Goal: Find specific page/section: Find specific page/section

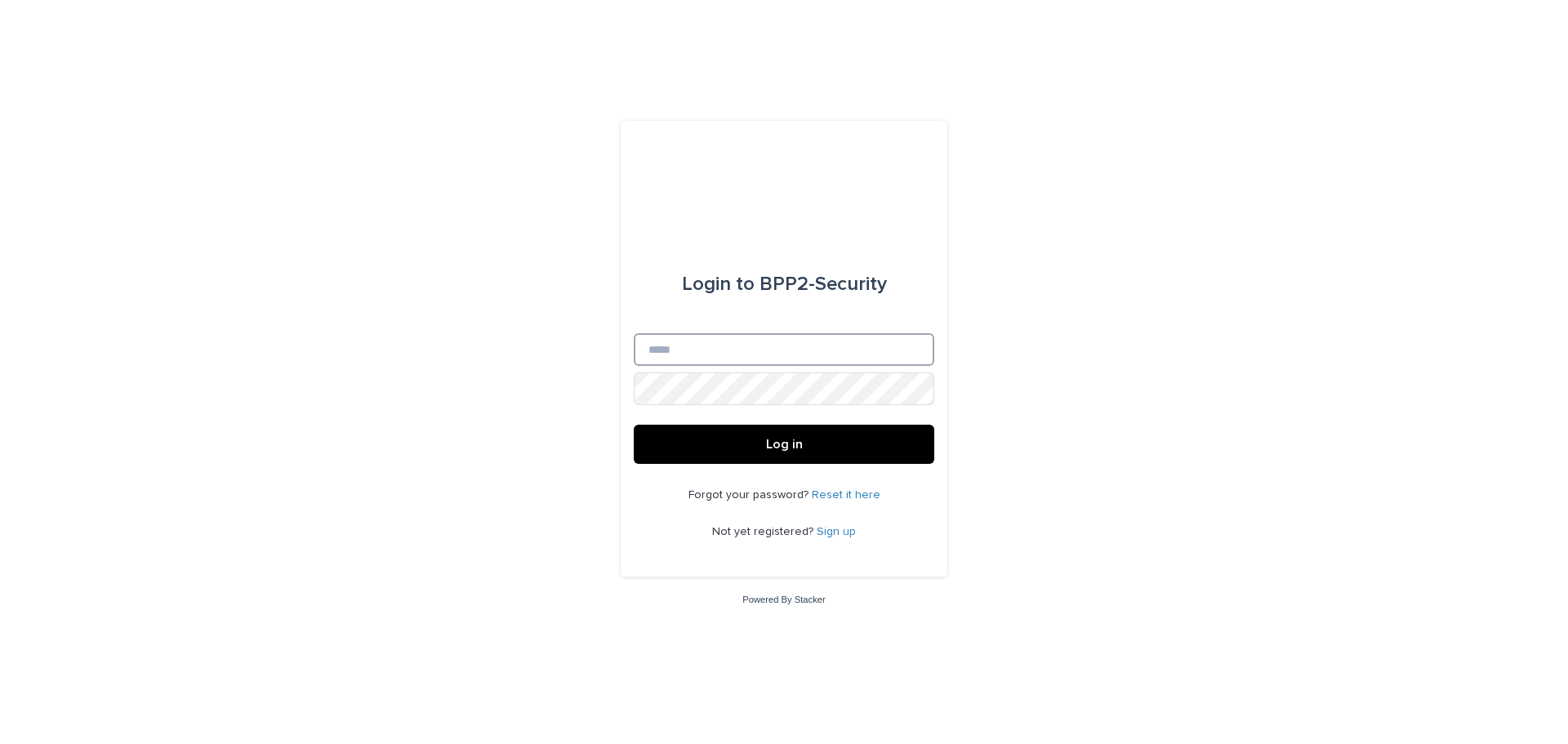
type input "**********"
click at [783, 453] on button "Log in" at bounding box center [784, 444] width 301 height 39
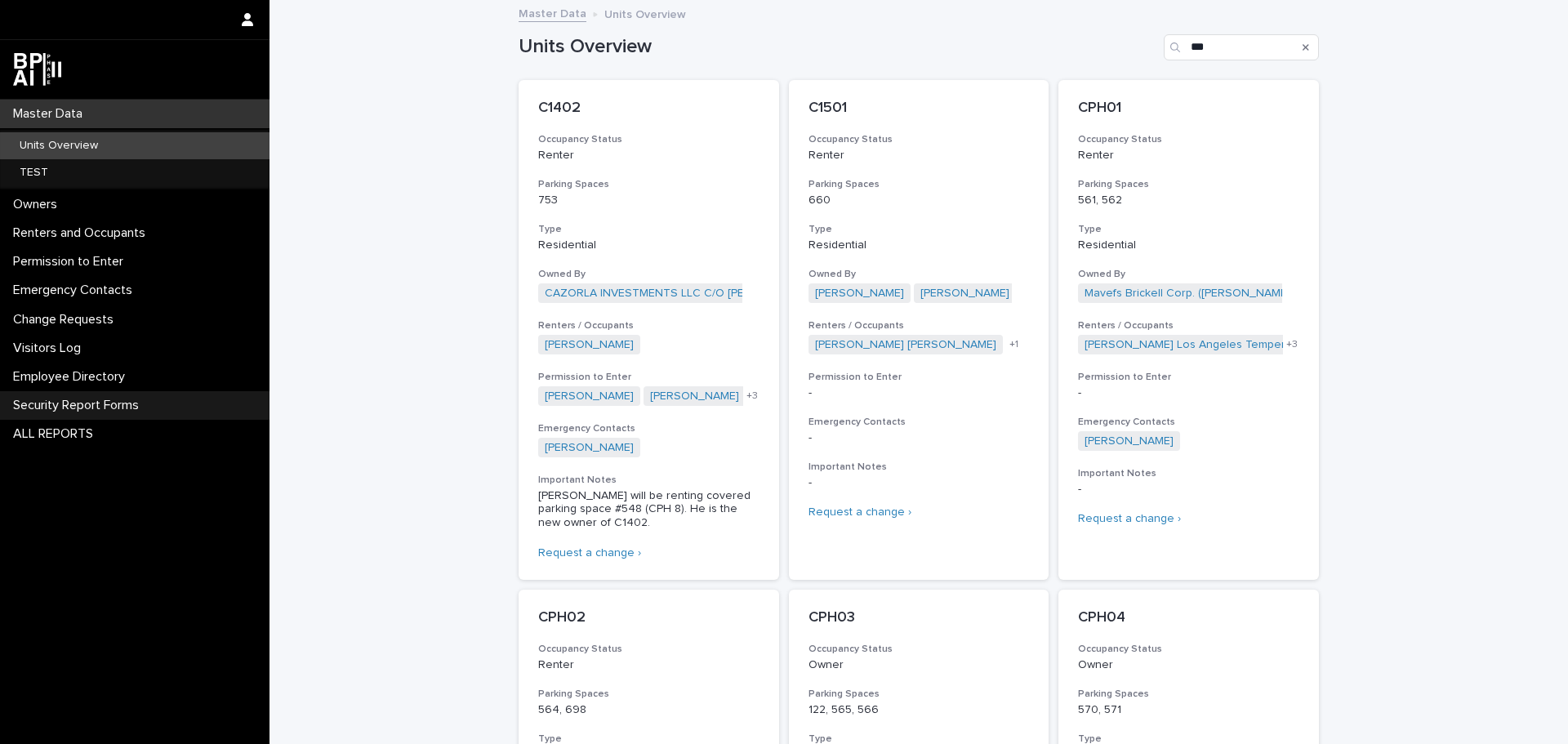
click at [57, 409] on p "Security Report Forms" at bounding box center [78, 406] width 146 height 16
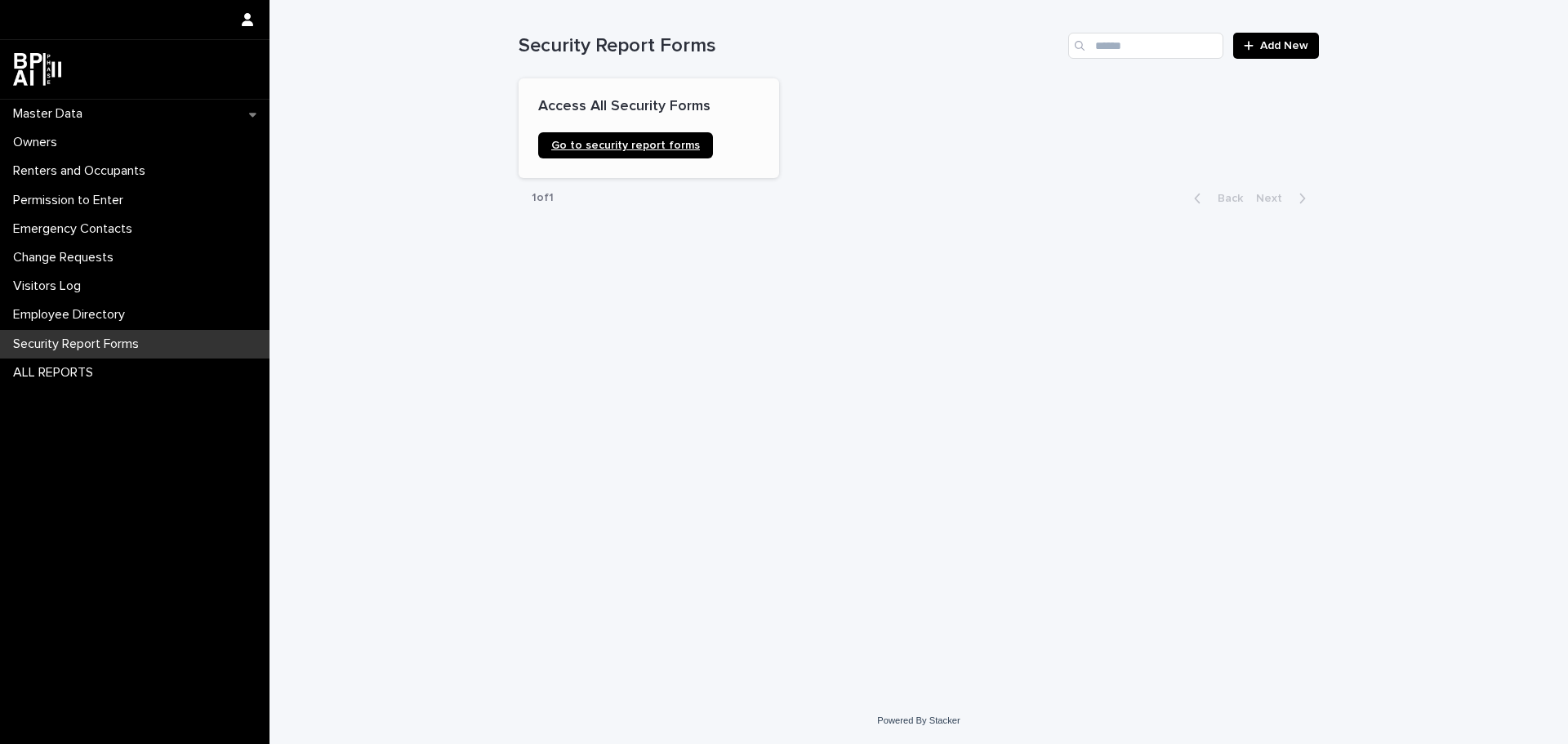
click at [651, 136] on link "Go to security report forms" at bounding box center [625, 146] width 174 height 26
